Goal: Task Accomplishment & Management: Manage account settings

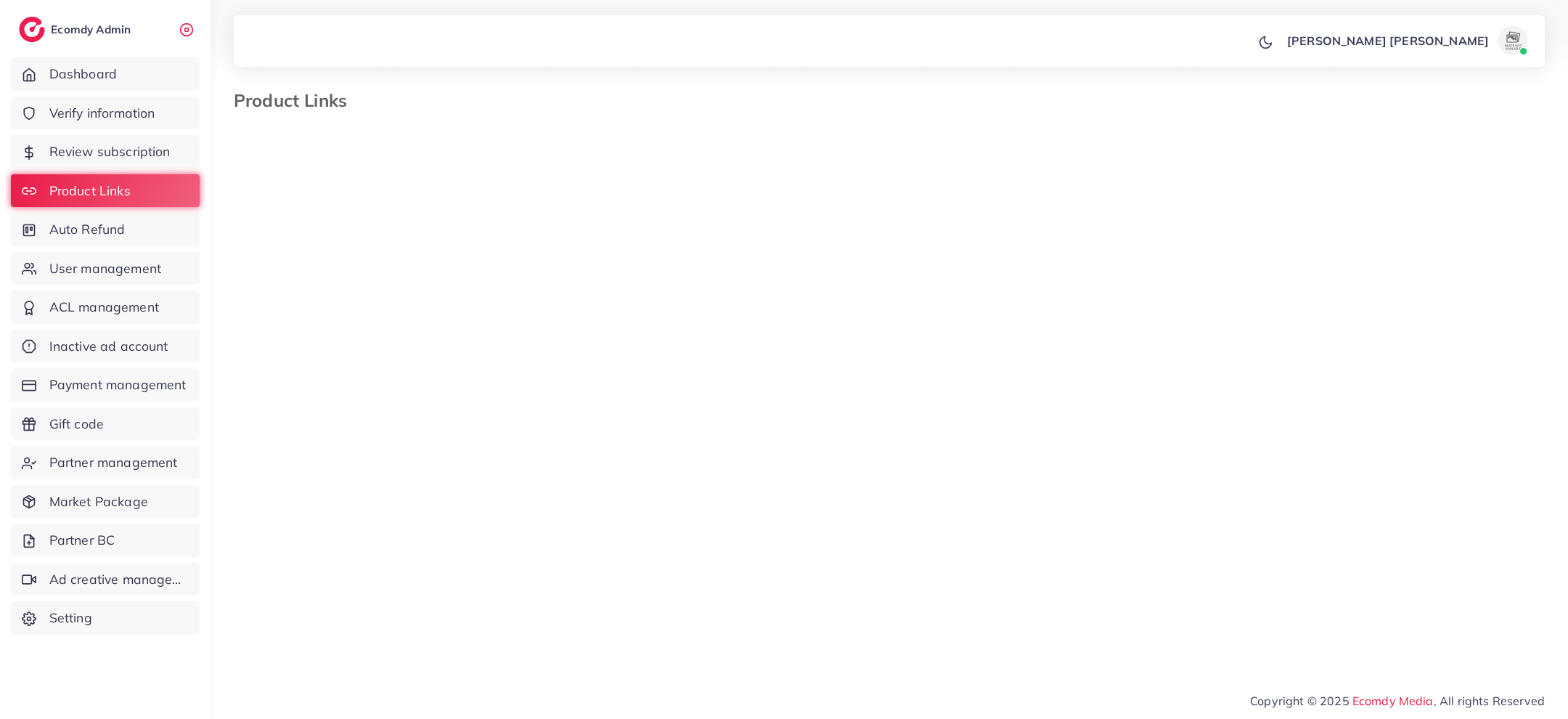
select select "*********"
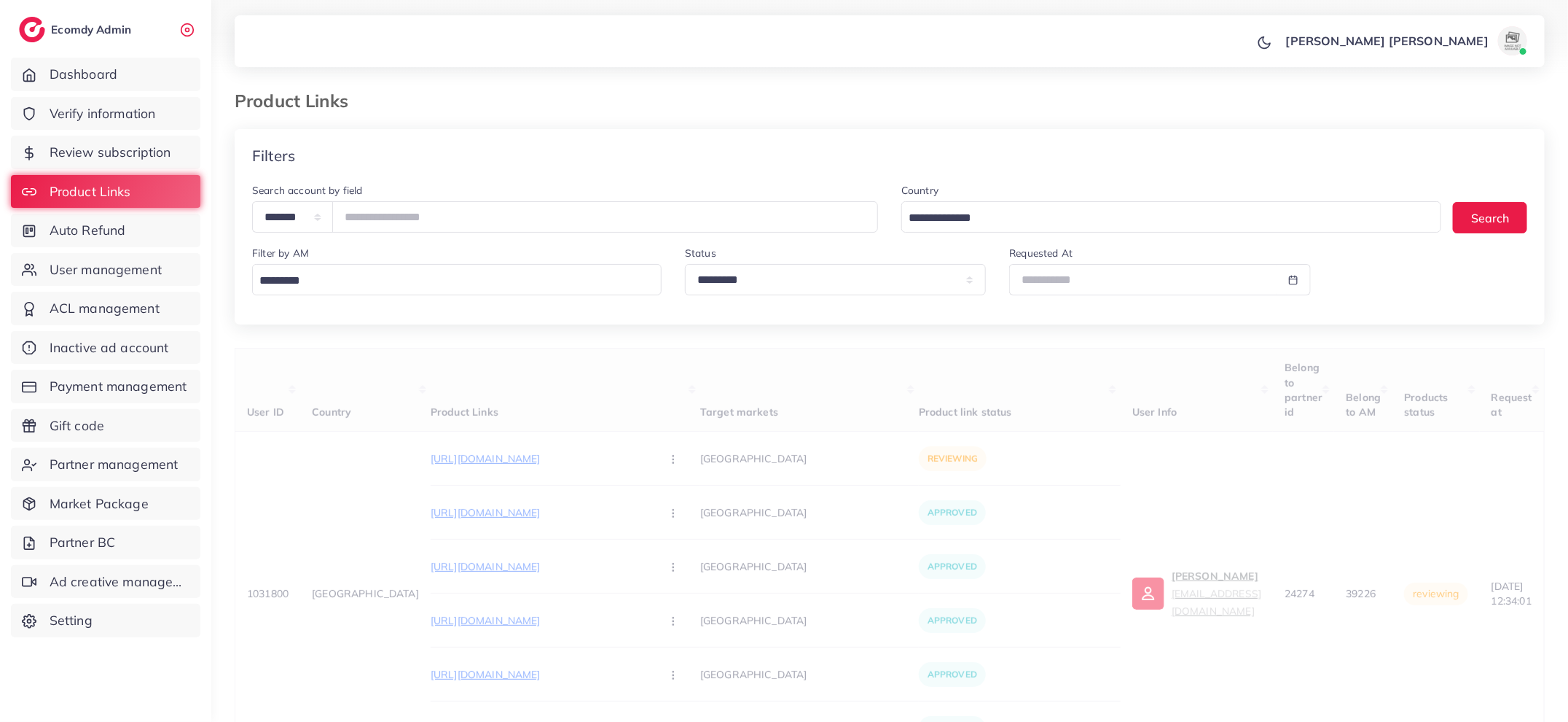
click at [545, 290] on input "Search for option" at bounding box center [453, 280] width 399 height 23
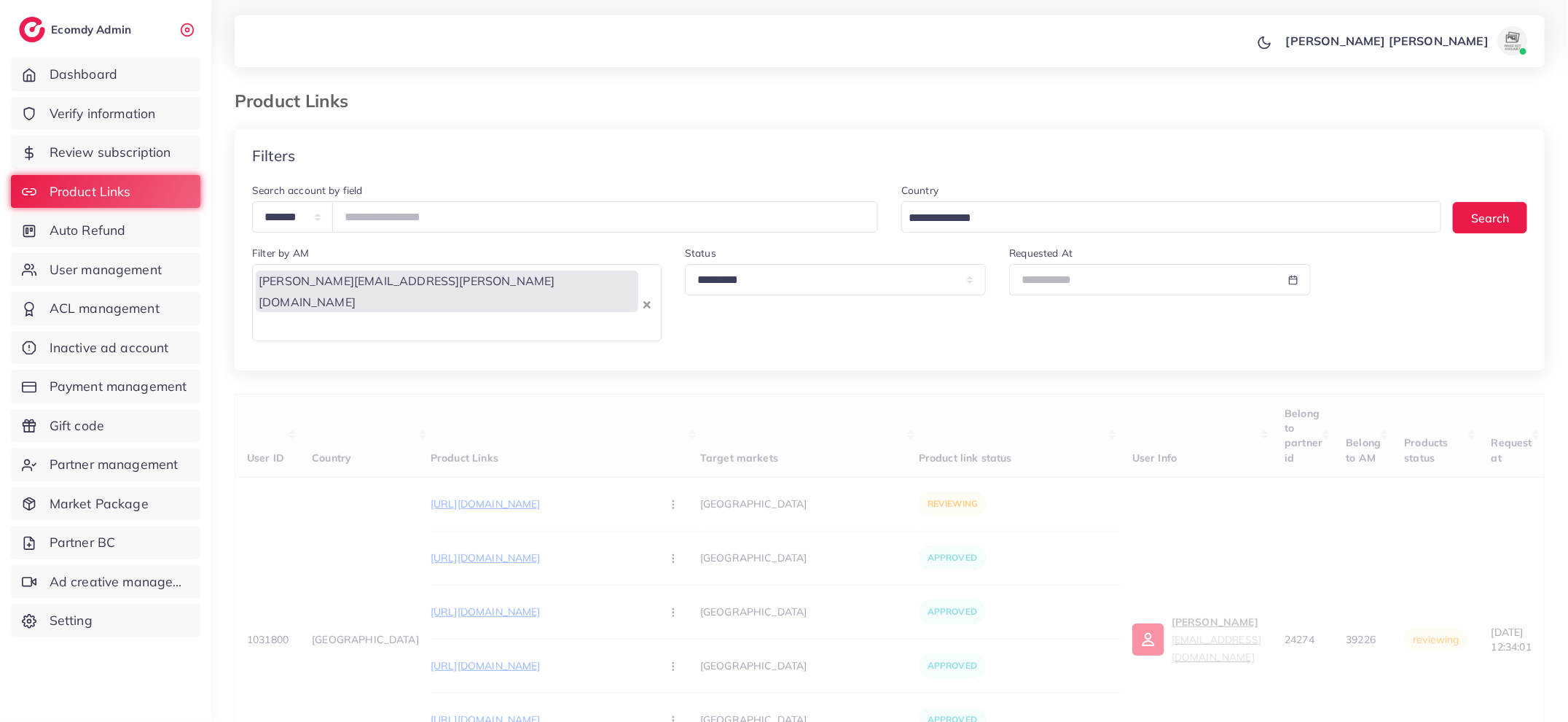
click at [507, 476] on div "**********" at bounding box center [890, 493] width 1310 height 728
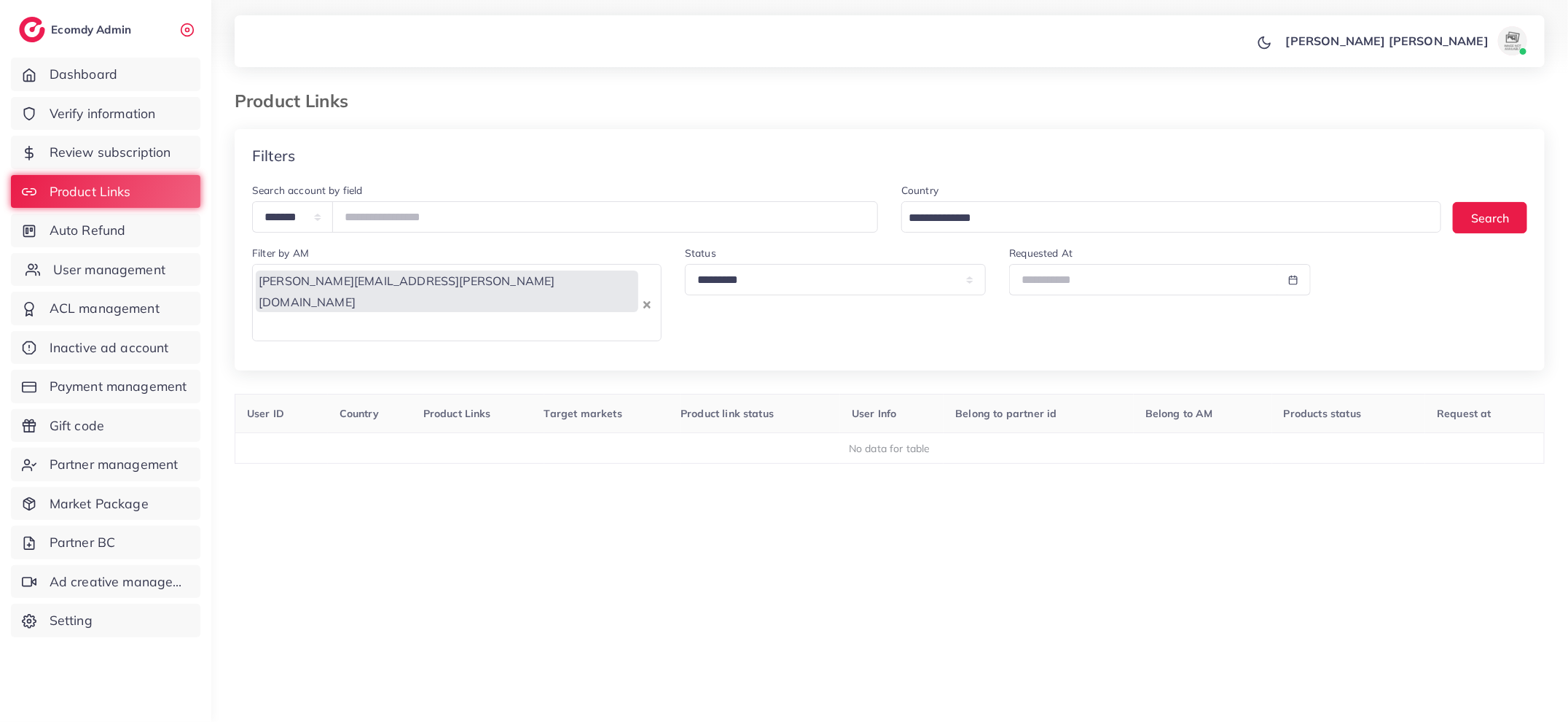
click at [110, 274] on span "User management" at bounding box center [109, 270] width 112 height 19
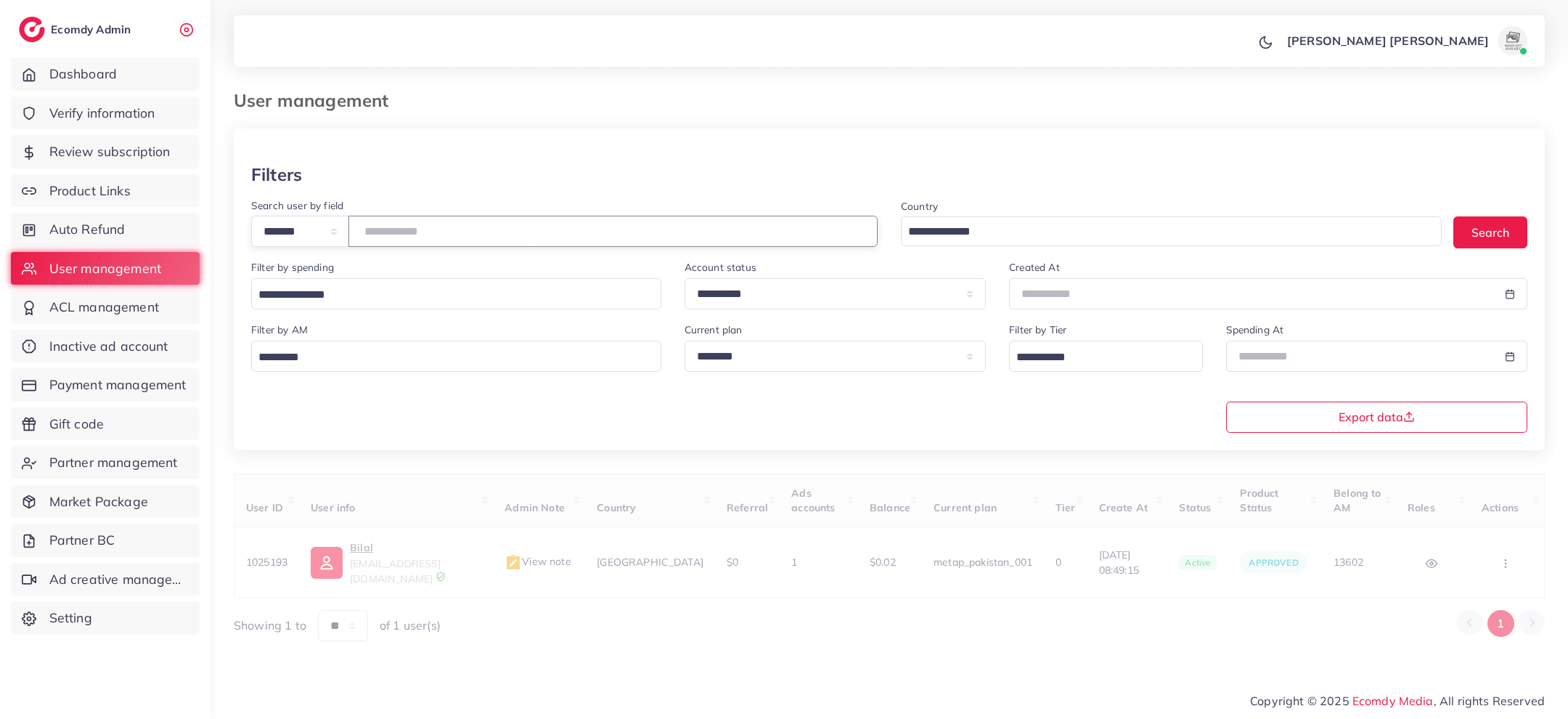
click at [384, 244] on input "number" at bounding box center [613, 232] width 529 height 32
type input "*******"
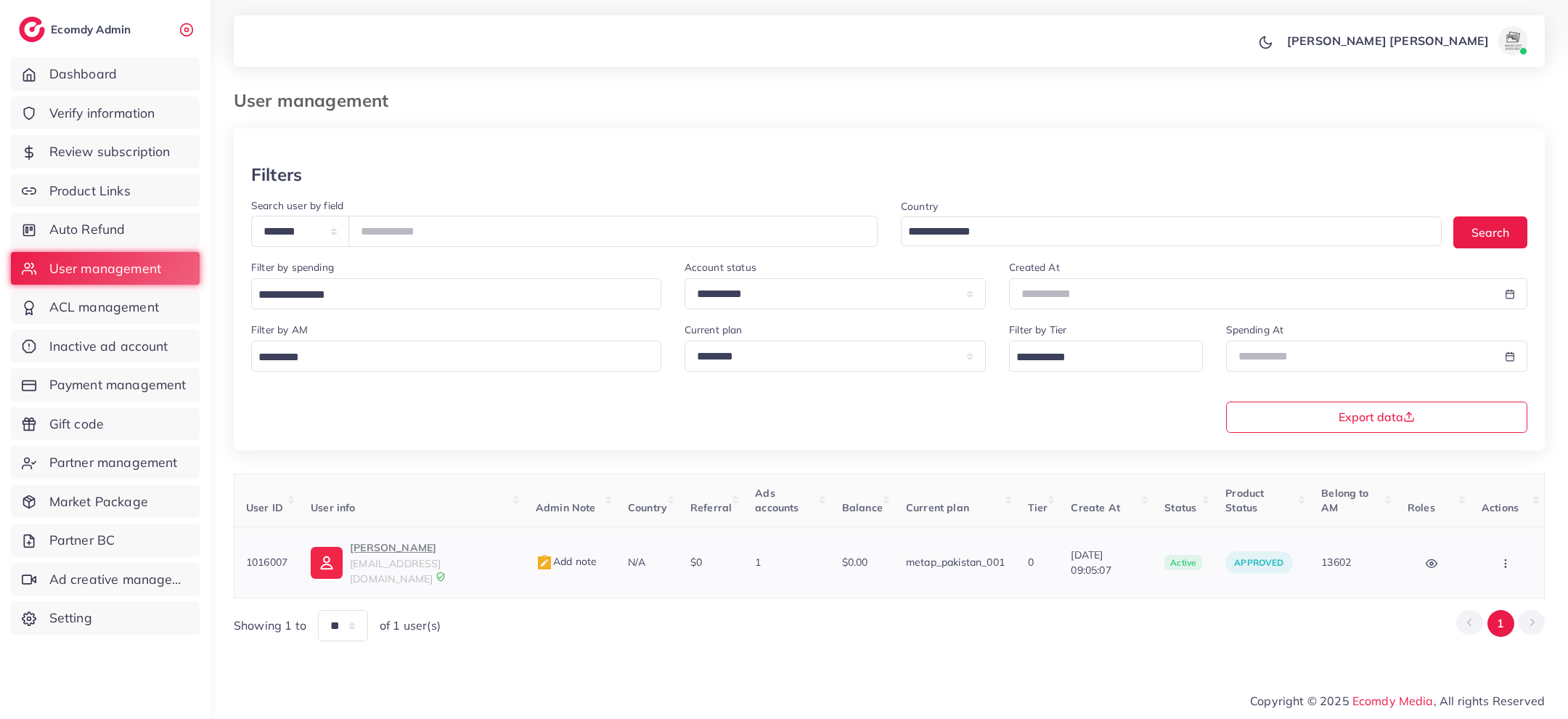
click at [414, 552] on p "[PERSON_NAME]" at bounding box center [431, 548] width 162 height 18
click at [143, 230] on link "Auto Refund" at bounding box center [105, 230] width 189 height 34
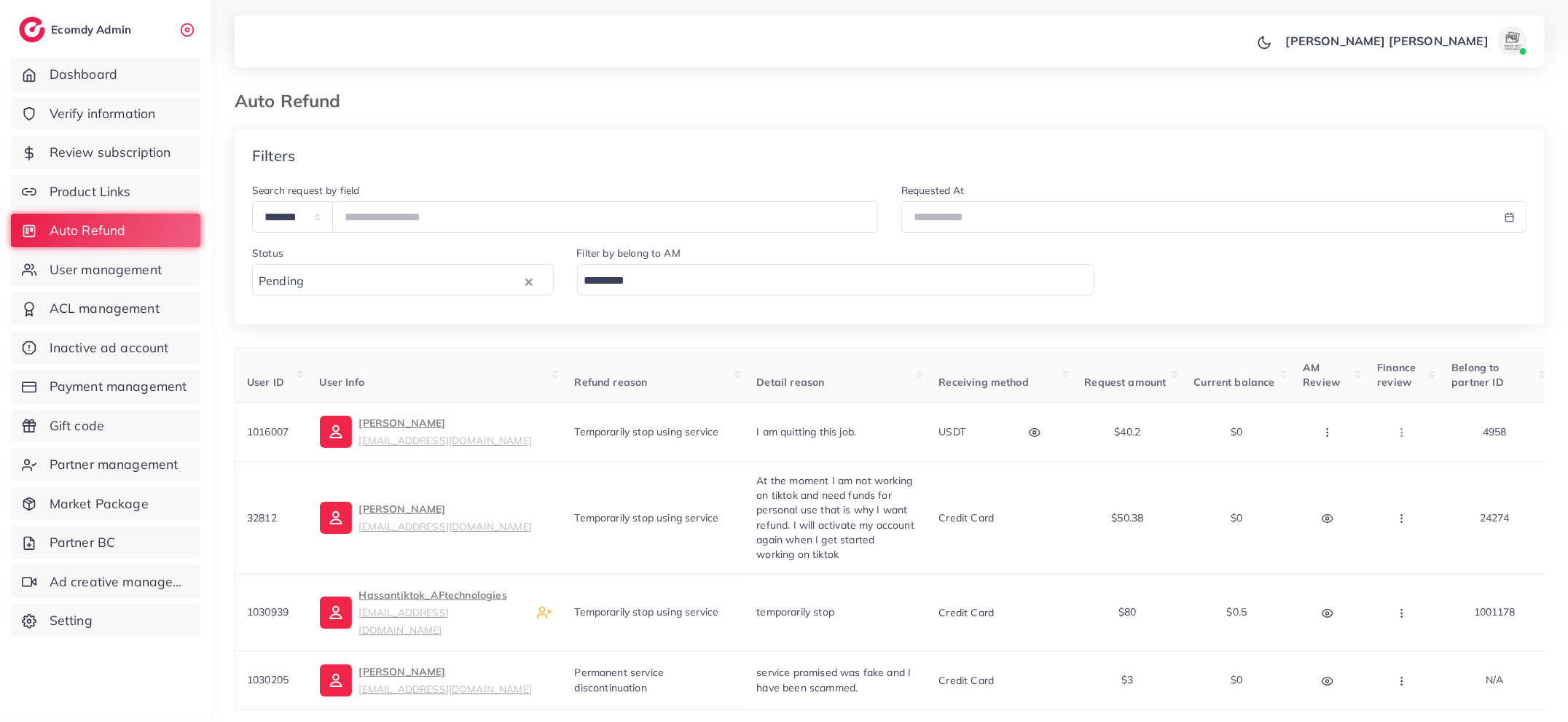
click at [728, 302] on div "Filter by belong to AM Loading..." at bounding box center [836, 275] width 542 height 63
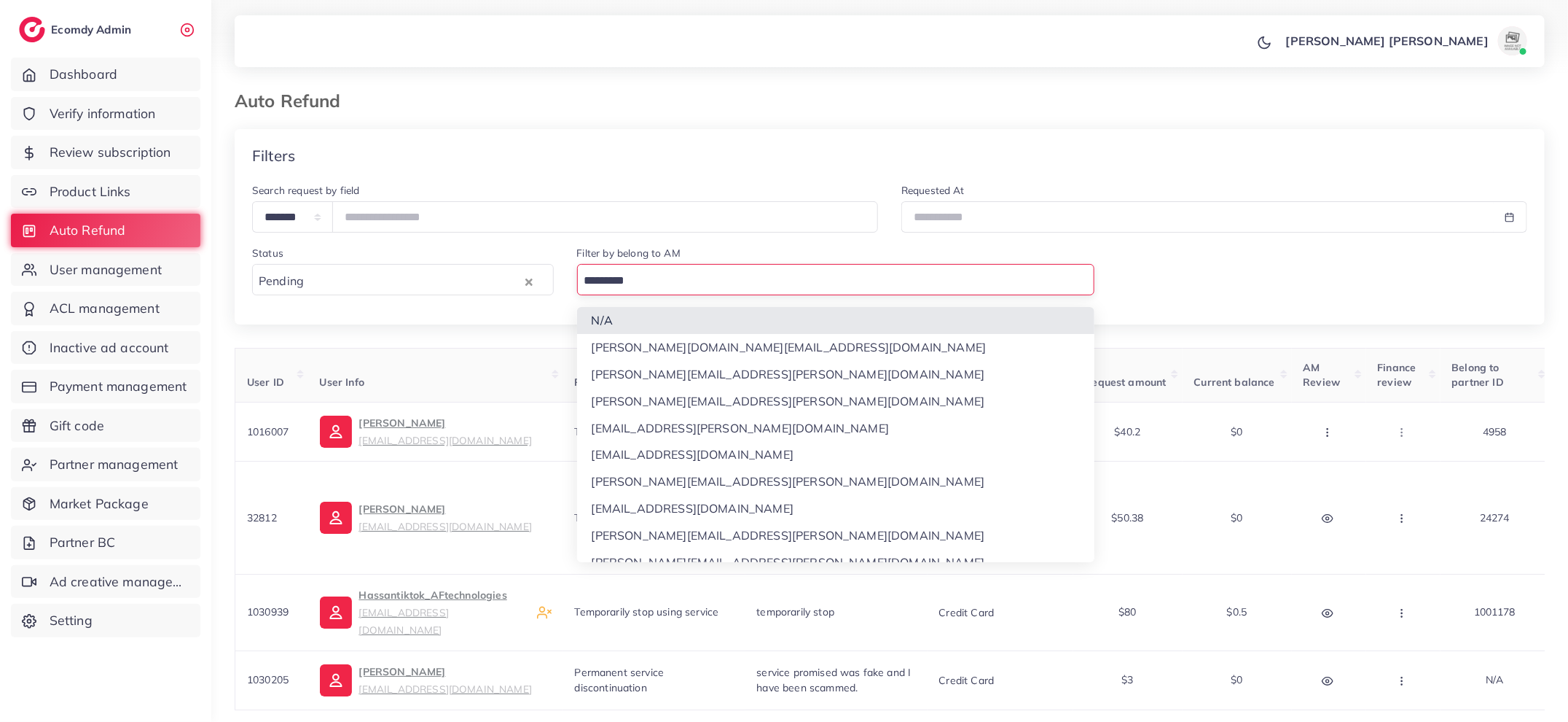
click at [729, 281] on input "Search for option" at bounding box center [833, 280] width 507 height 23
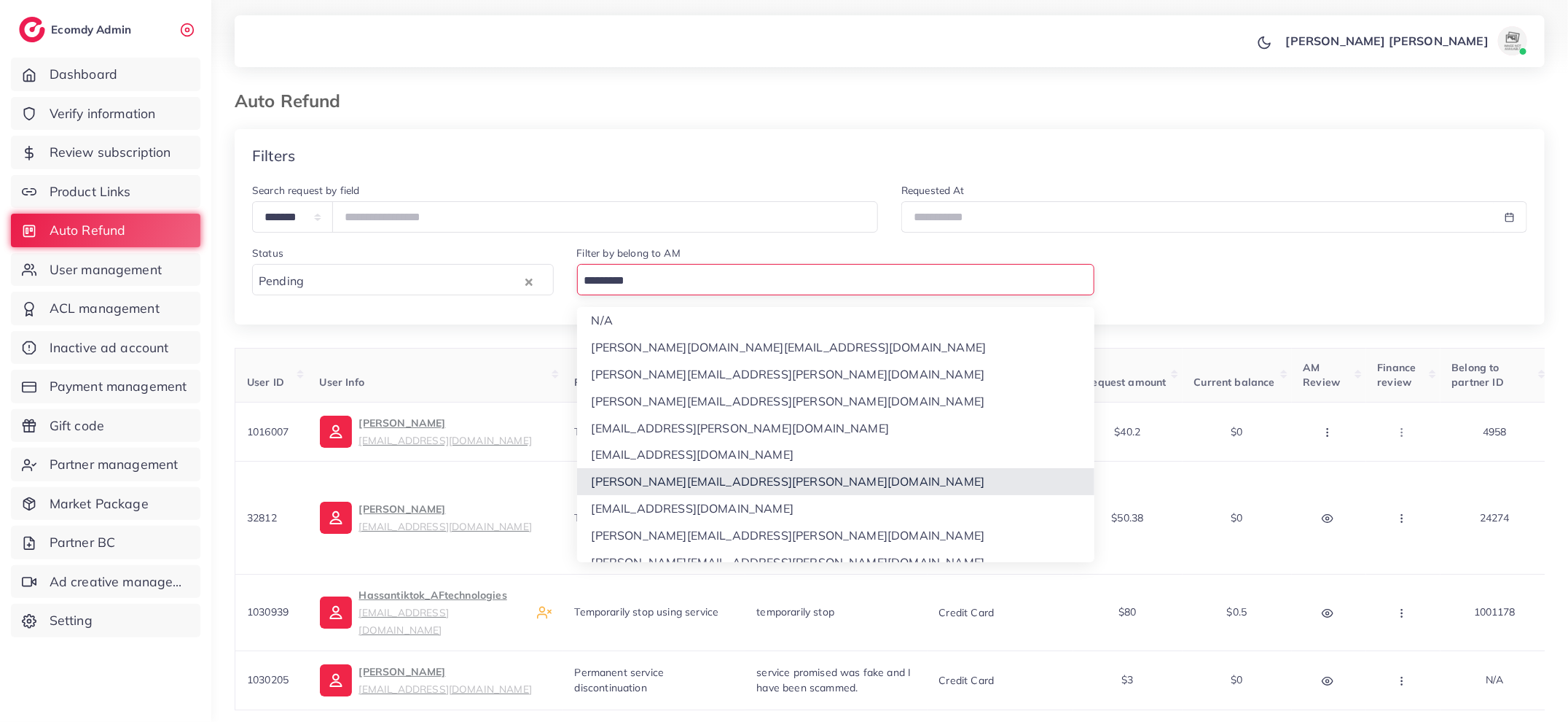
click at [733, 474] on div "**********" at bounding box center [890, 447] width 1310 height 635
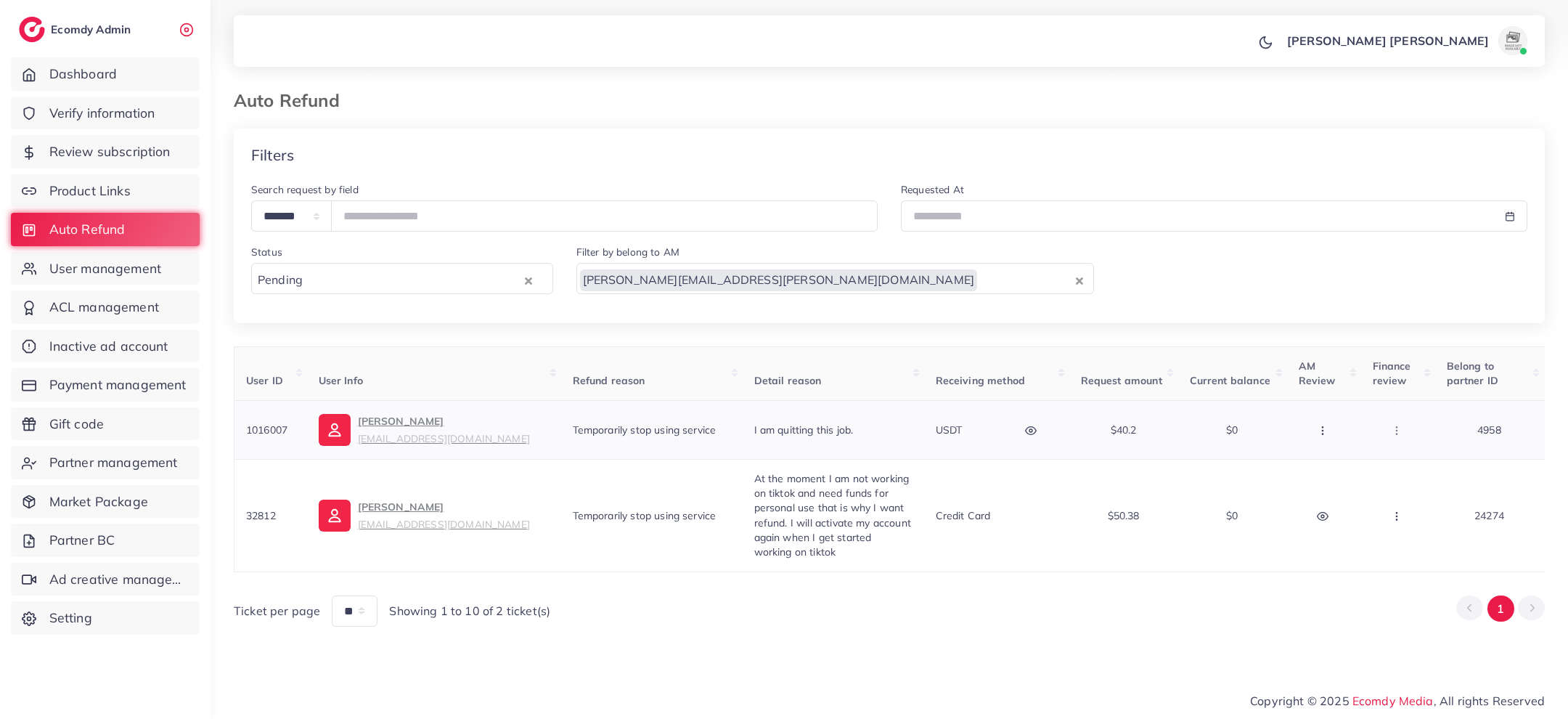
click at [1312, 436] on button "button" at bounding box center [1323, 429] width 51 height 33
click at [1329, 498] on link "Reject" at bounding box center [1292, 506] width 115 height 32
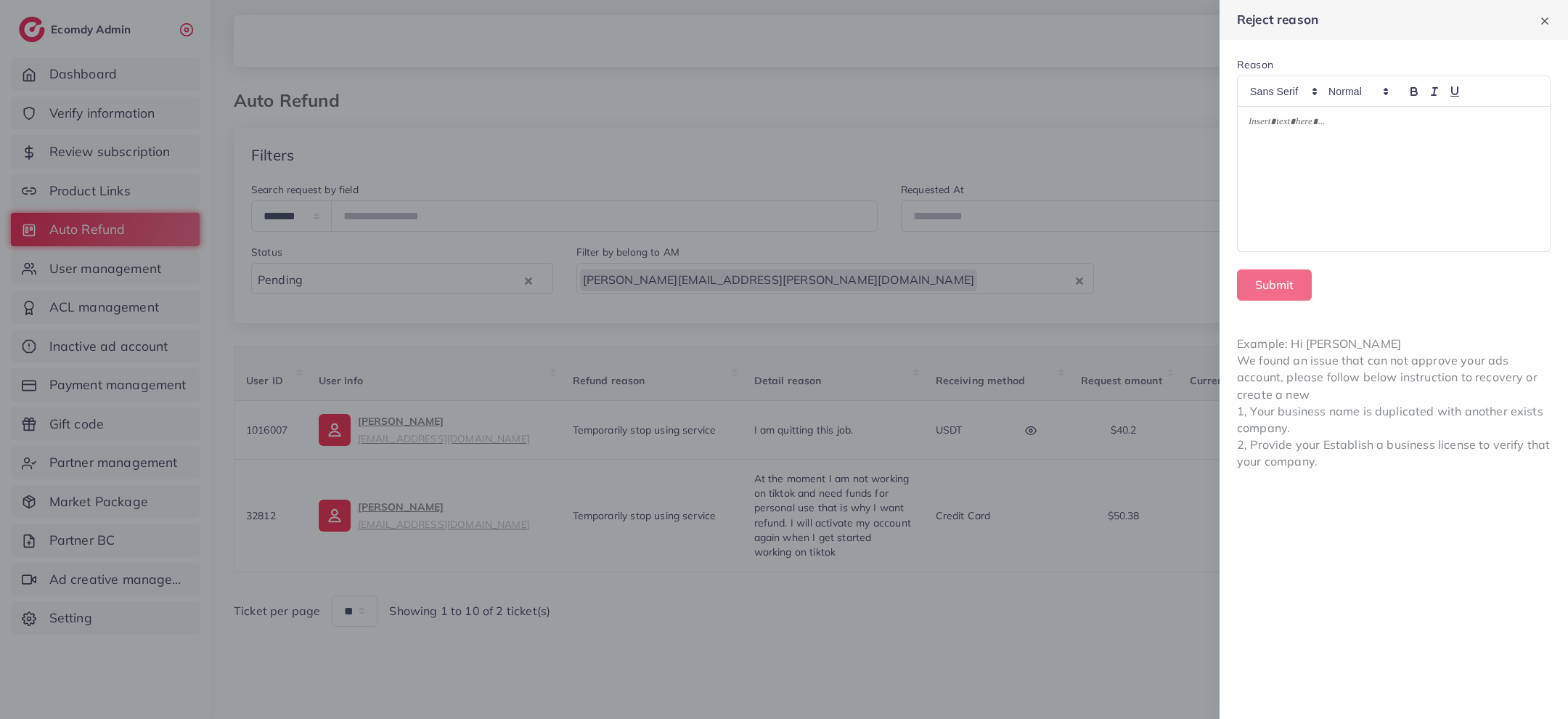
click at [1361, 199] on div at bounding box center [1394, 179] width 312 height 145
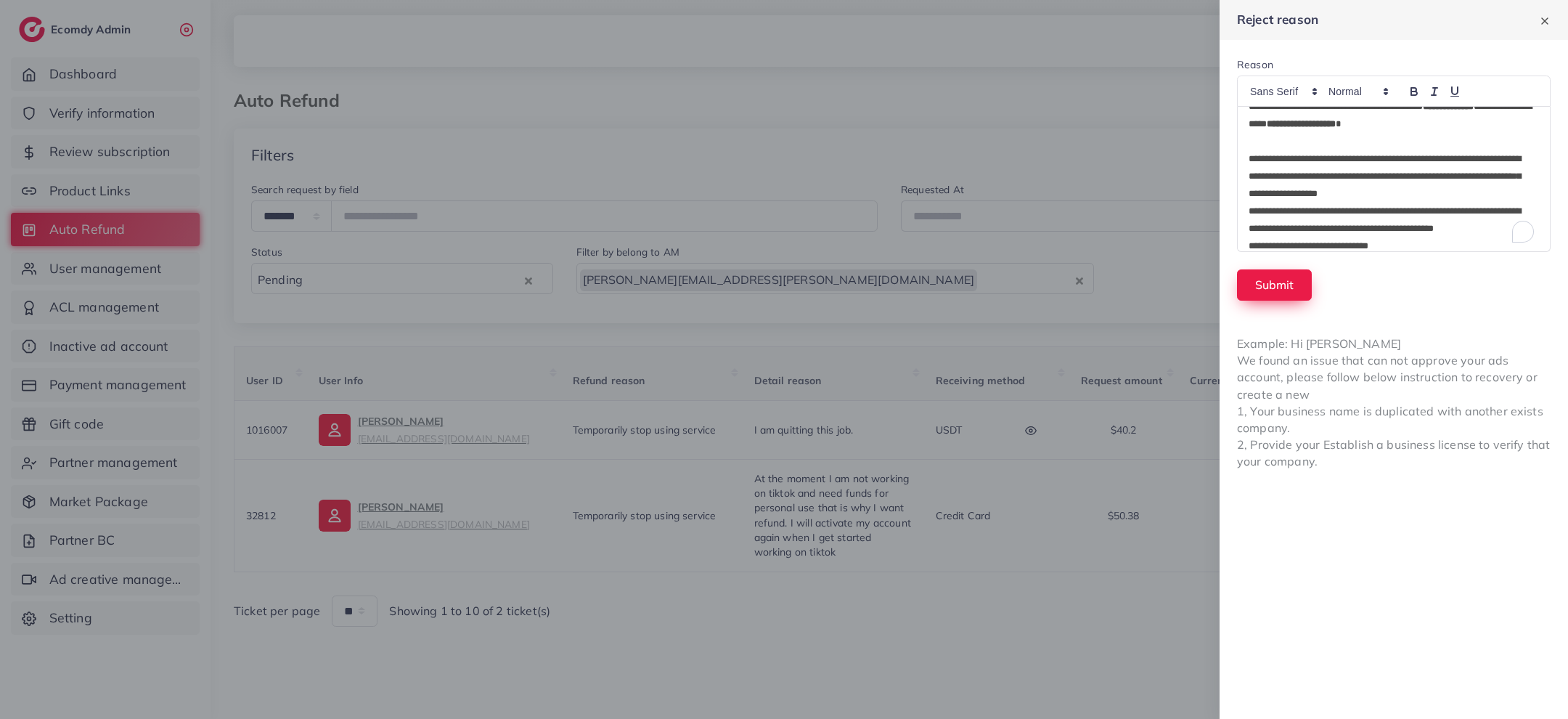
scroll to position [52, 0]
click at [1284, 281] on button "Submit" at bounding box center [1274, 285] width 74 height 32
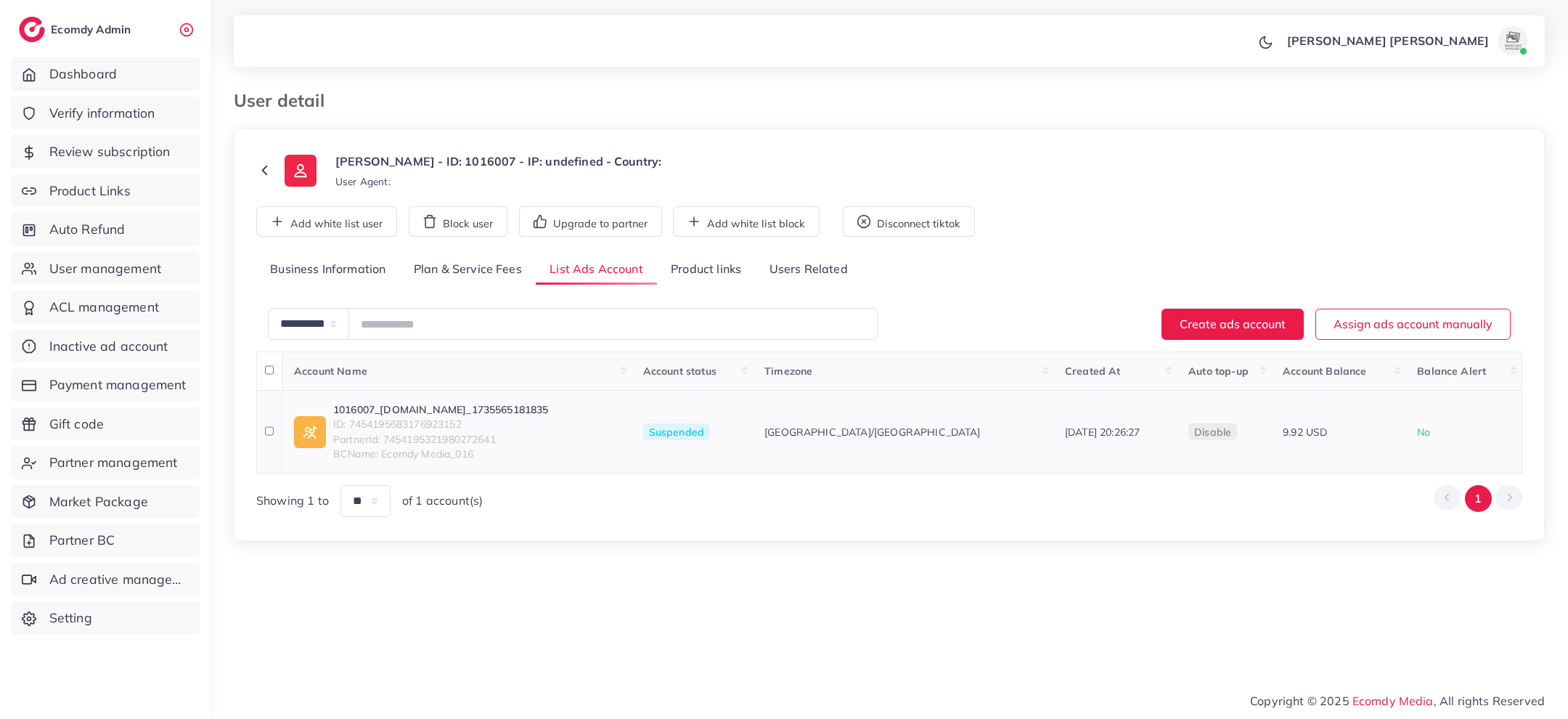
click at [459, 409] on link "1016007_sultan.pk_1735565181835" at bounding box center [441, 409] width 216 height 15
click at [712, 273] on link "Product links" at bounding box center [705, 270] width 98 height 32
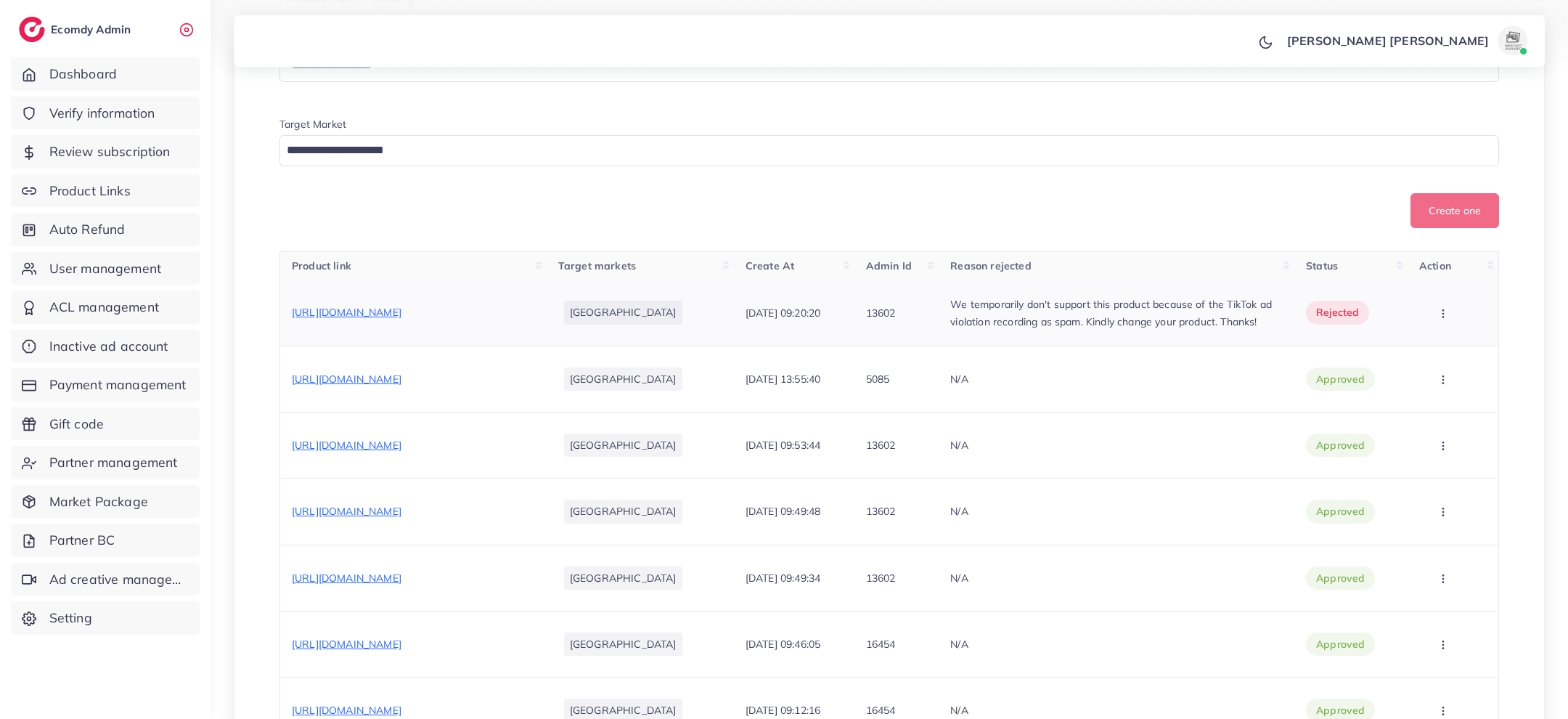
scroll to position [327, 0]
click at [401, 310] on span "https://svkezz-dp.myshopify.com/products/vintage-t9-professional-trimmer-gold" at bounding box center [347, 316] width 110 height 13
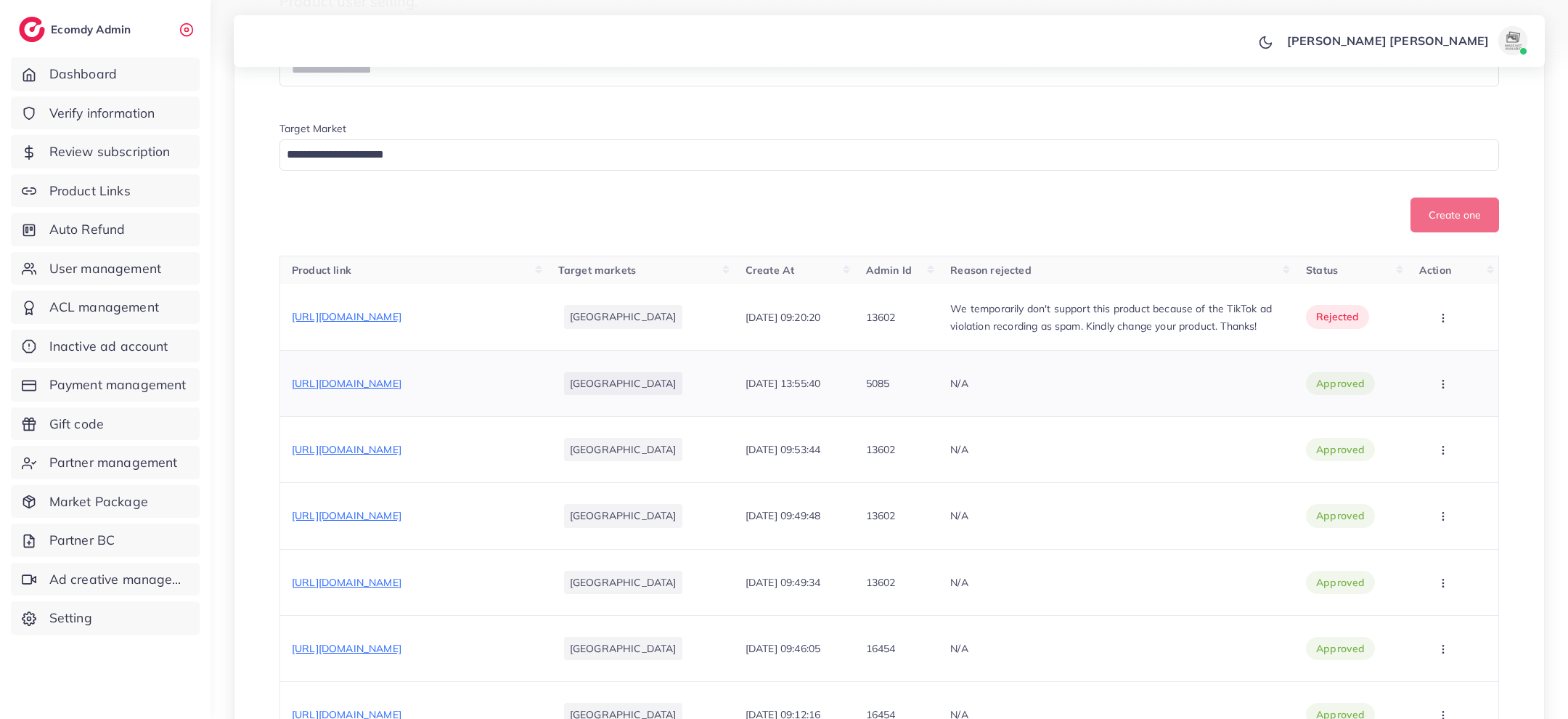
click at [401, 380] on span "https://svkezz-dp.myshopify.com/products/zara-shahjhan-summer-collection-2025?u…" at bounding box center [347, 382] width 110 height 13
click at [401, 456] on span "https://svkezz-dp.myshopify.com/products/zara-shahjhan-summer-collection-2025" at bounding box center [347, 449] width 110 height 13
